Goal: Find specific page/section: Find specific page/section

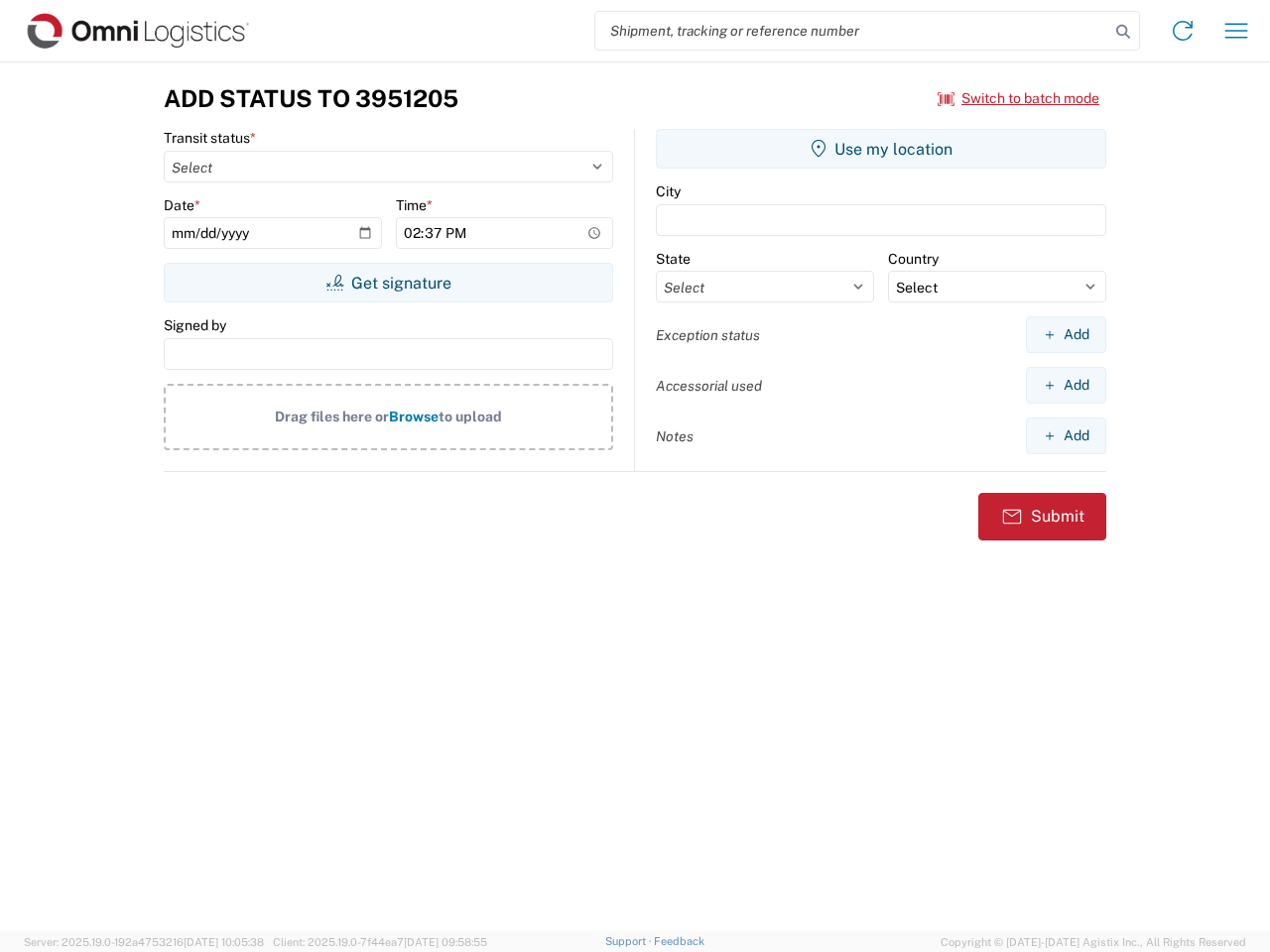
click at [852, 31] on input "search" at bounding box center [852, 31] width 514 height 38
click at [1123, 32] on icon at bounding box center [1123, 32] width 28 height 28
click at [1183, 31] on icon at bounding box center [1183, 31] width 32 height 32
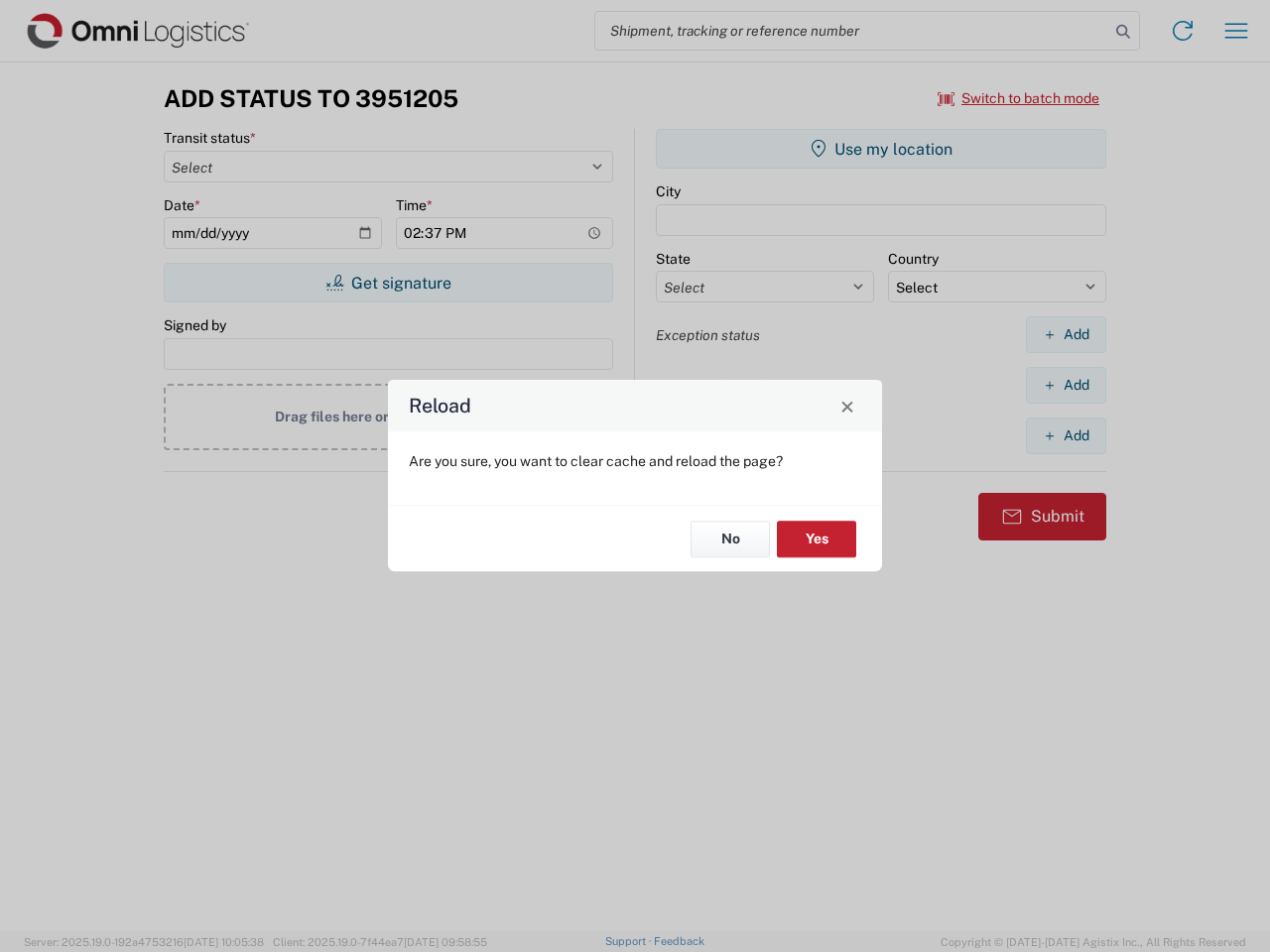
click at [1236, 31] on div "Reload Are you sure, you want to clear cache and reload the page? No Yes" at bounding box center [635, 476] width 1270 height 952
click at [1019, 98] on div "Reload Are you sure, you want to clear cache and reload the page? No Yes" at bounding box center [635, 476] width 1270 height 952
click at [388, 282] on div "Reload Are you sure, you want to clear cache and reload the page? No Yes" at bounding box center [635, 476] width 1270 height 952
click at [880, 149] on div "Reload Are you sure, you want to clear cache and reload the page? No Yes" at bounding box center [635, 476] width 1270 height 952
click at [1065, 334] on div "Reload Are you sure, you want to clear cache and reload the page? No Yes" at bounding box center [635, 476] width 1270 height 952
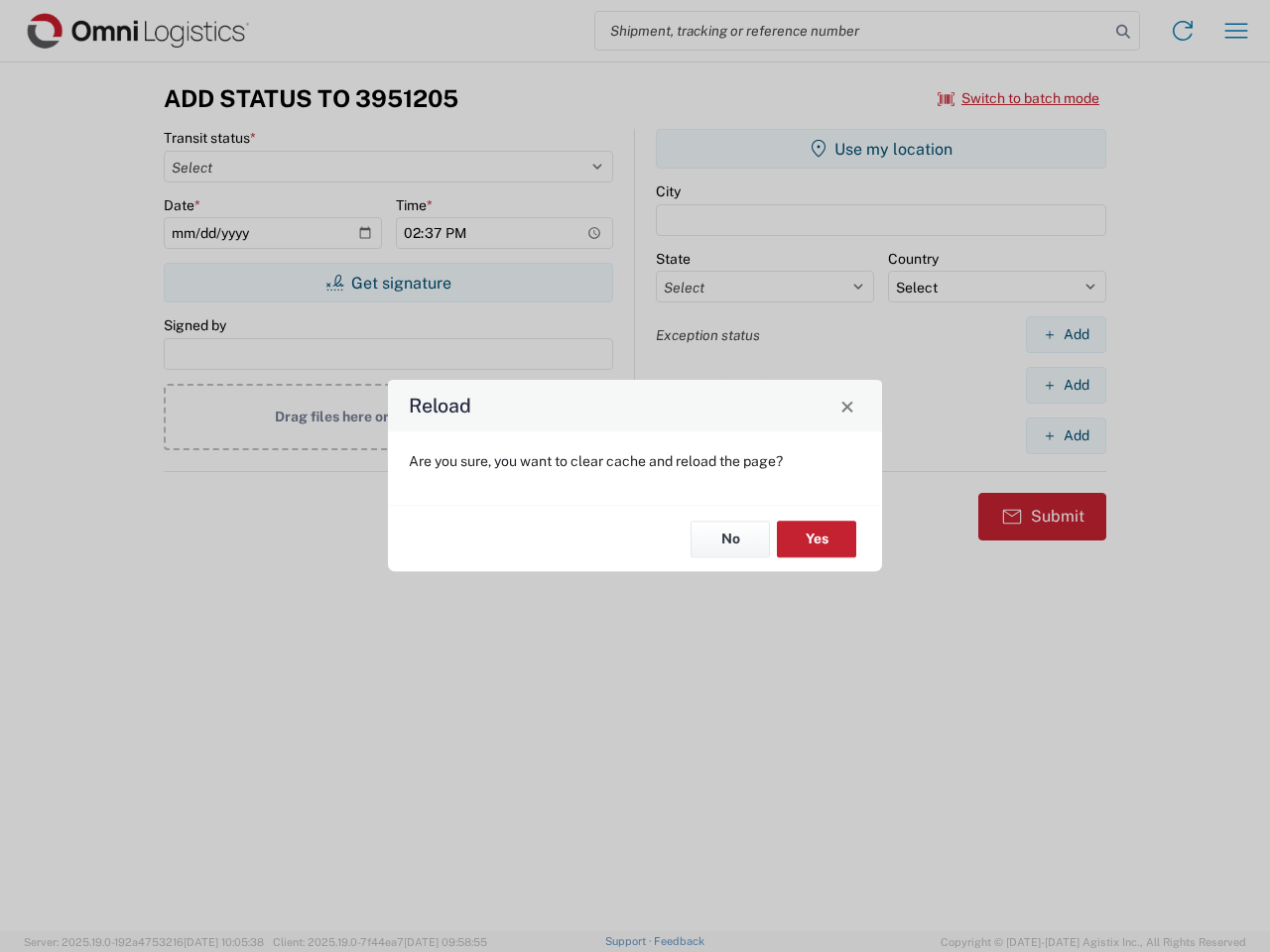
click at [1065, 385] on div "Reload Are you sure, you want to clear cache and reload the page? No Yes" at bounding box center [635, 476] width 1270 height 952
click at [1065, 435] on div "Reload Are you sure, you want to clear cache and reload the page? No Yes" at bounding box center [635, 476] width 1270 height 952
